Goal: Transaction & Acquisition: Purchase product/service

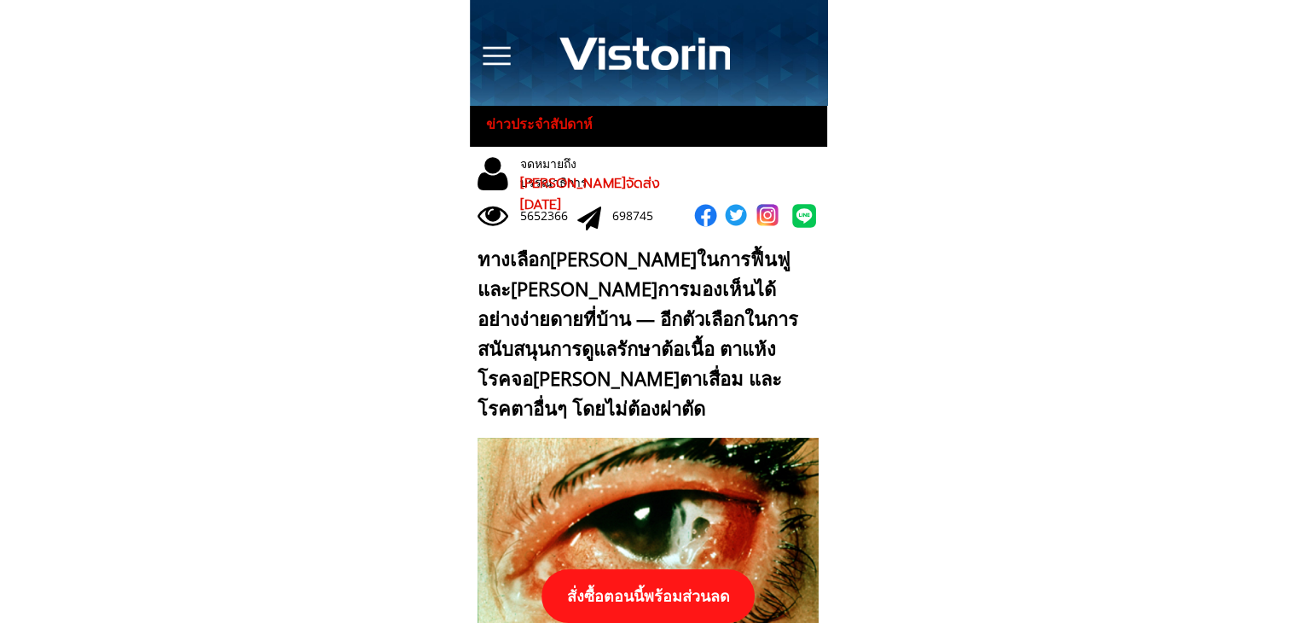
click at [672, 606] on p "สั่งซื้อตอนนี้พร้อมส่วนลด" at bounding box center [648, 596] width 213 height 54
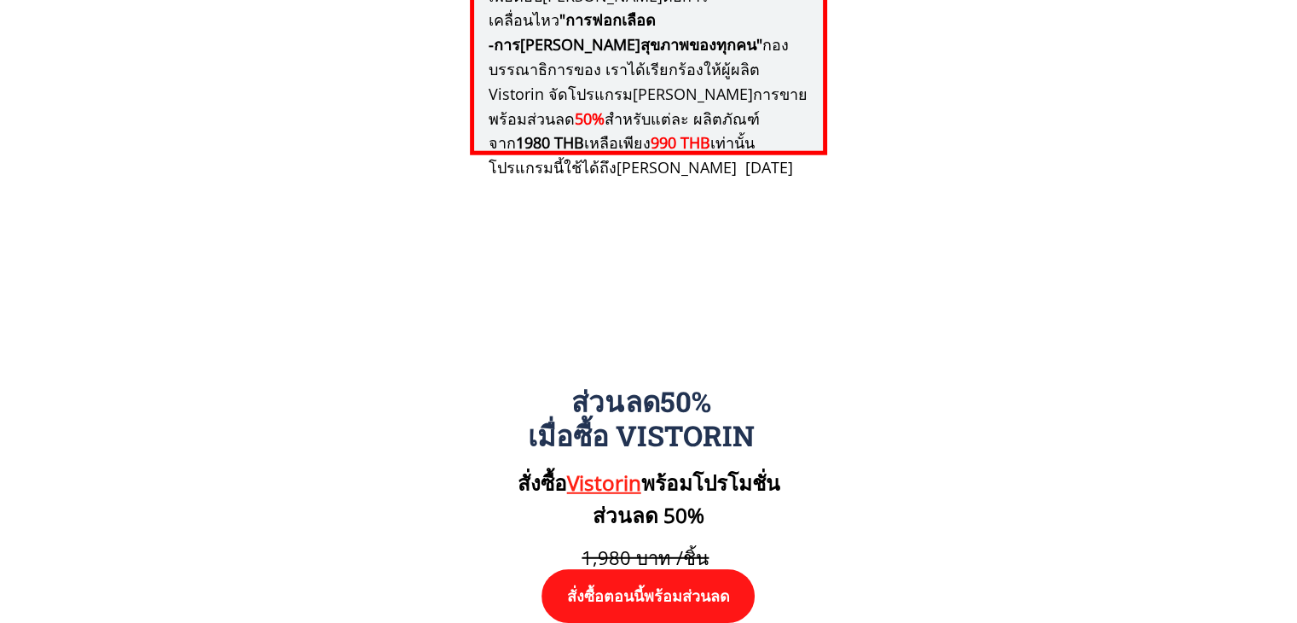
scroll to position [17713, 0]
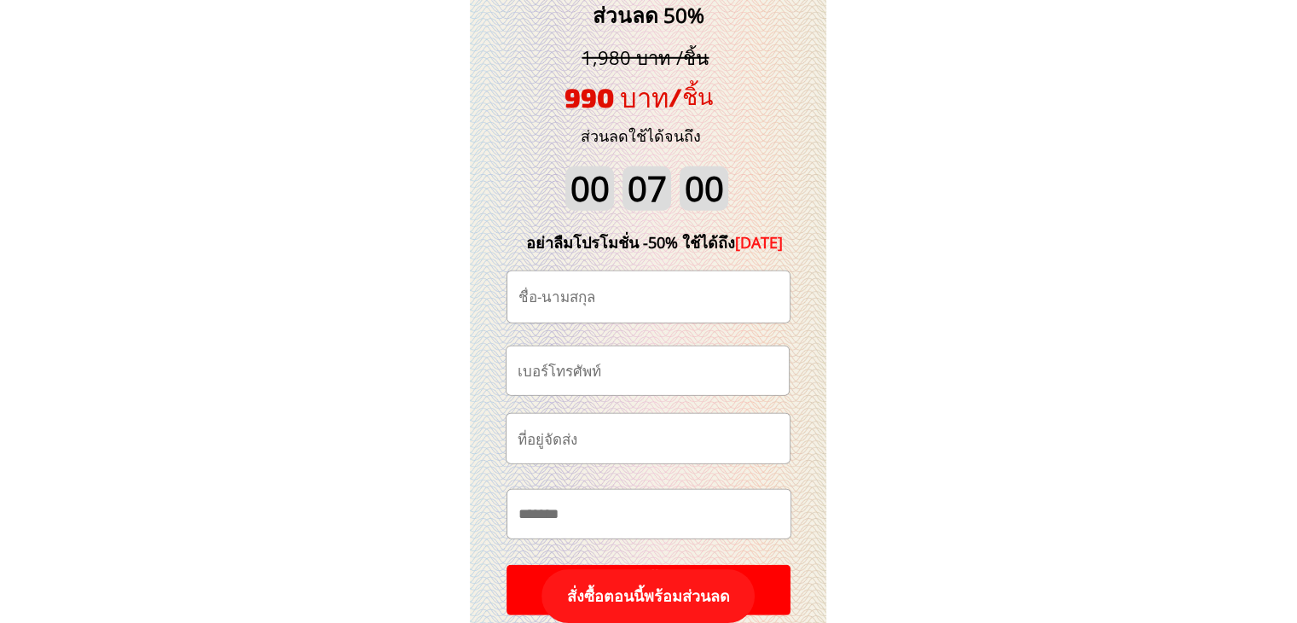
scroll to position [17969, 0]
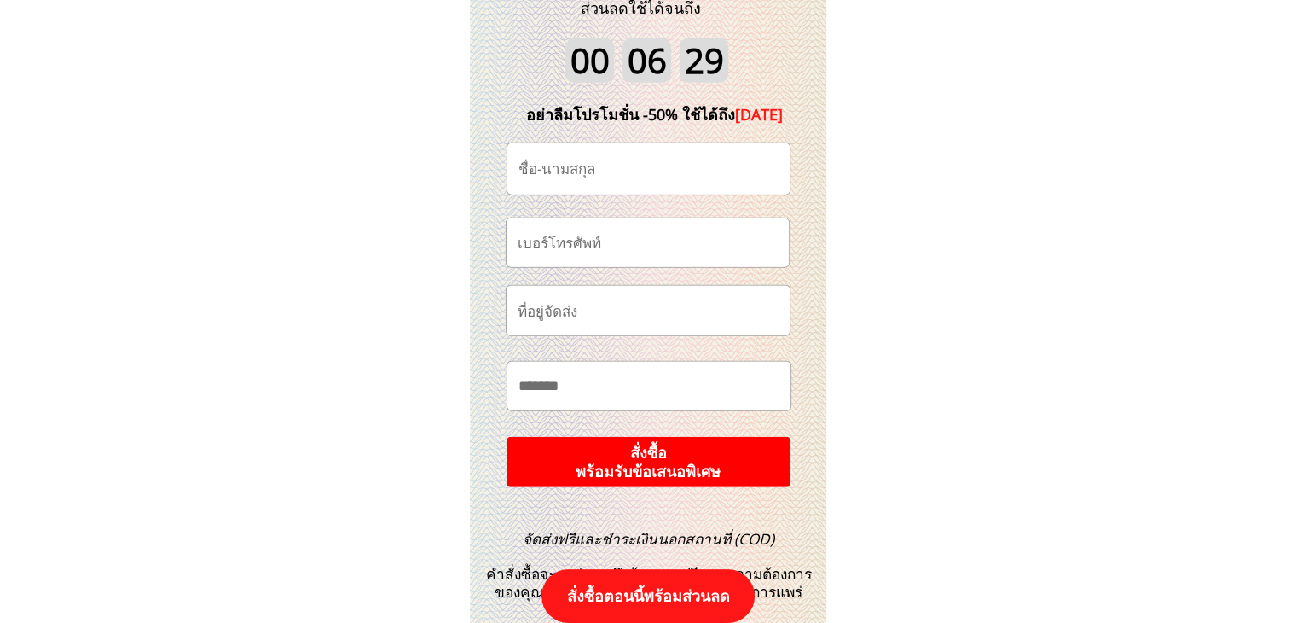
click at [616, 246] on input "tel" at bounding box center [647, 242] width 269 height 49
paste input "0896008665"
type input "0896008665"
click at [608, 169] on input "text" at bounding box center [648, 168] width 269 height 51
paste input "[PERSON_NAME]ไพร สีมา"
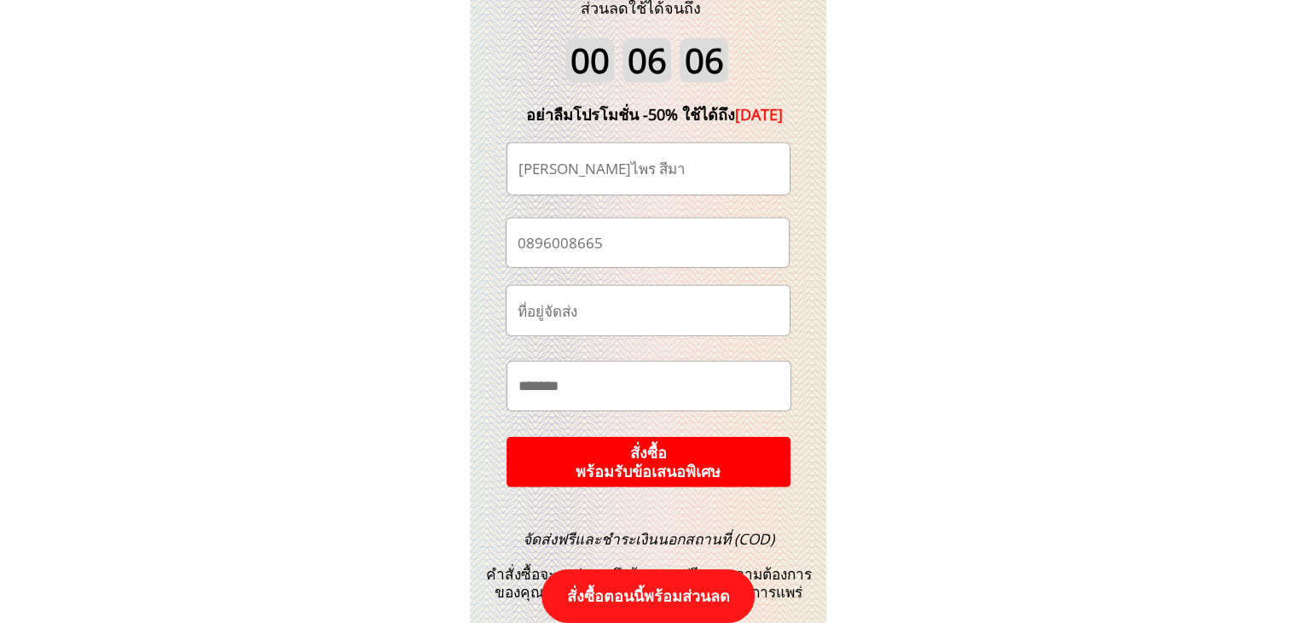
type input "[PERSON_NAME]ไพร สีมา"
click at [622, 458] on p "สั่งซื้อ พร้อมรับข้อเสนอพิเศษ" at bounding box center [648, 462] width 285 height 50
